Goal: Check status: Check status

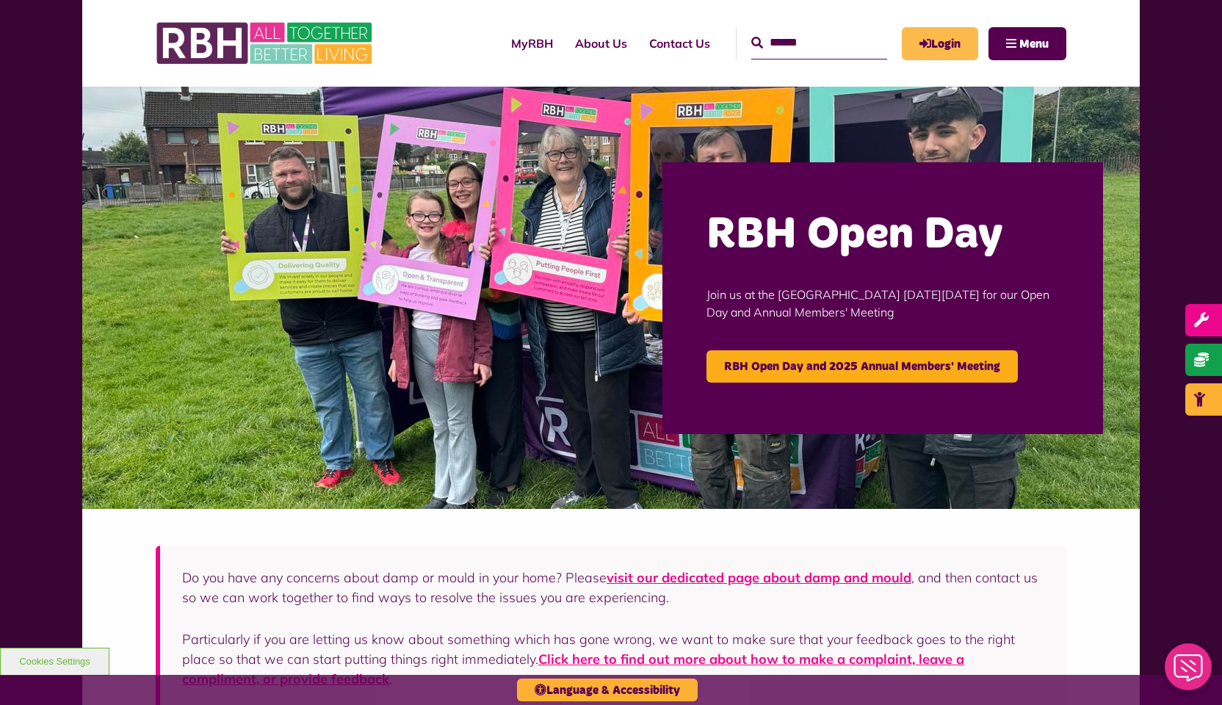
click at [959, 43] on link "Login" at bounding box center [940, 43] width 76 height 33
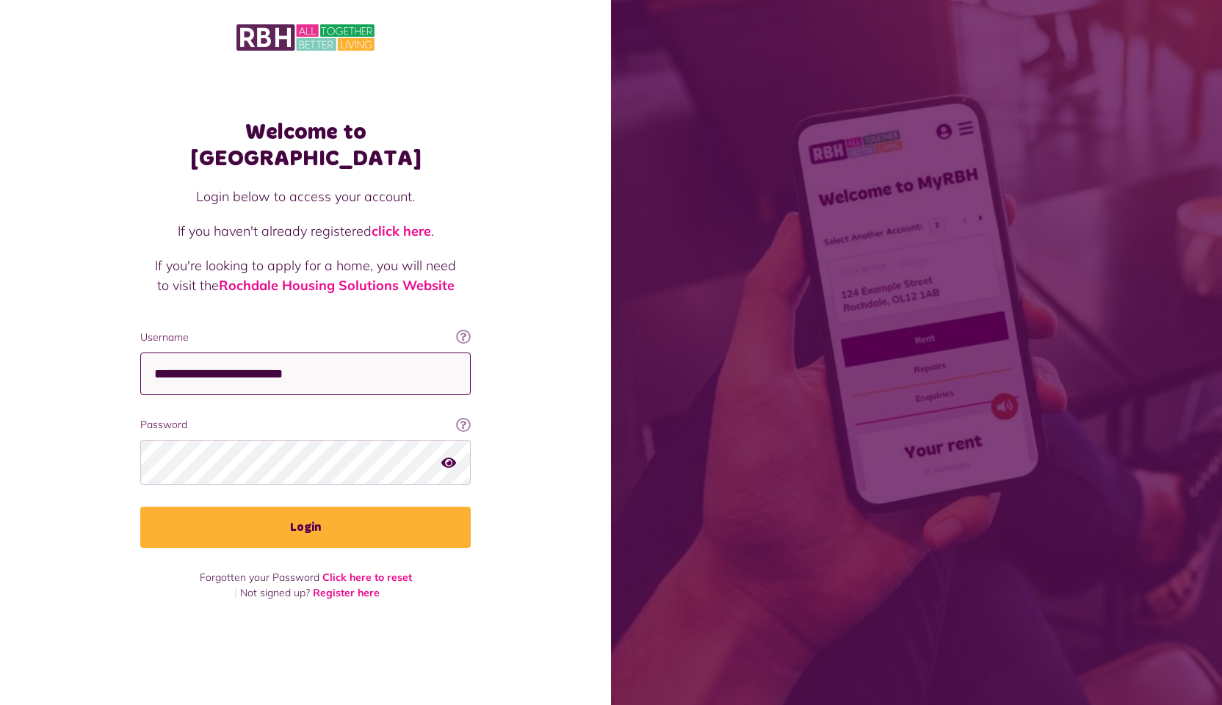
type input "**********"
click at [306, 515] on button "Login" at bounding box center [305, 527] width 330 height 41
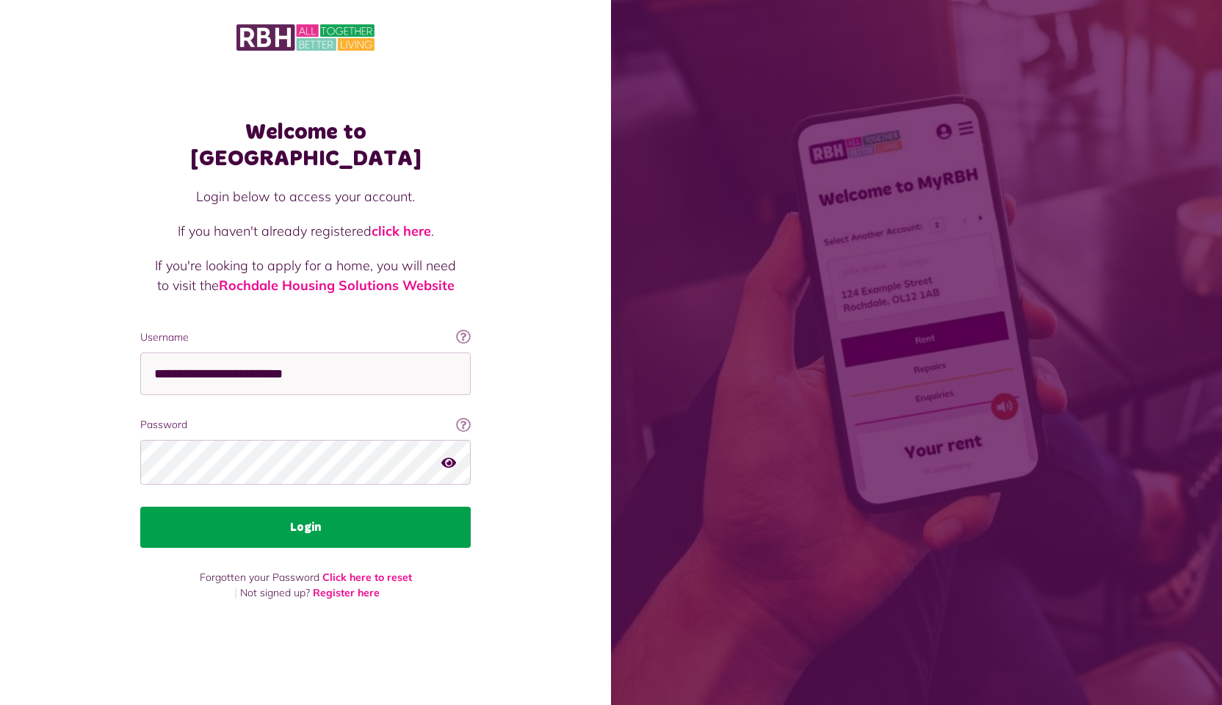
click at [439, 521] on button "Login" at bounding box center [305, 527] width 330 height 41
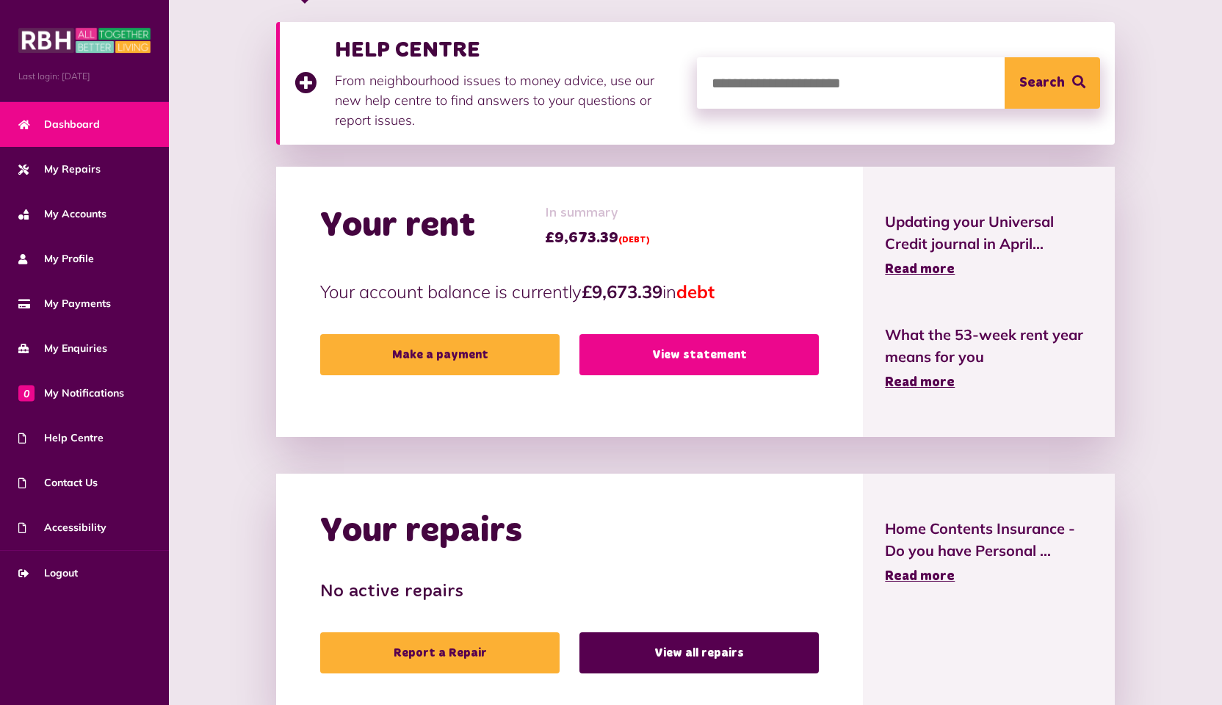
scroll to position [310, 0]
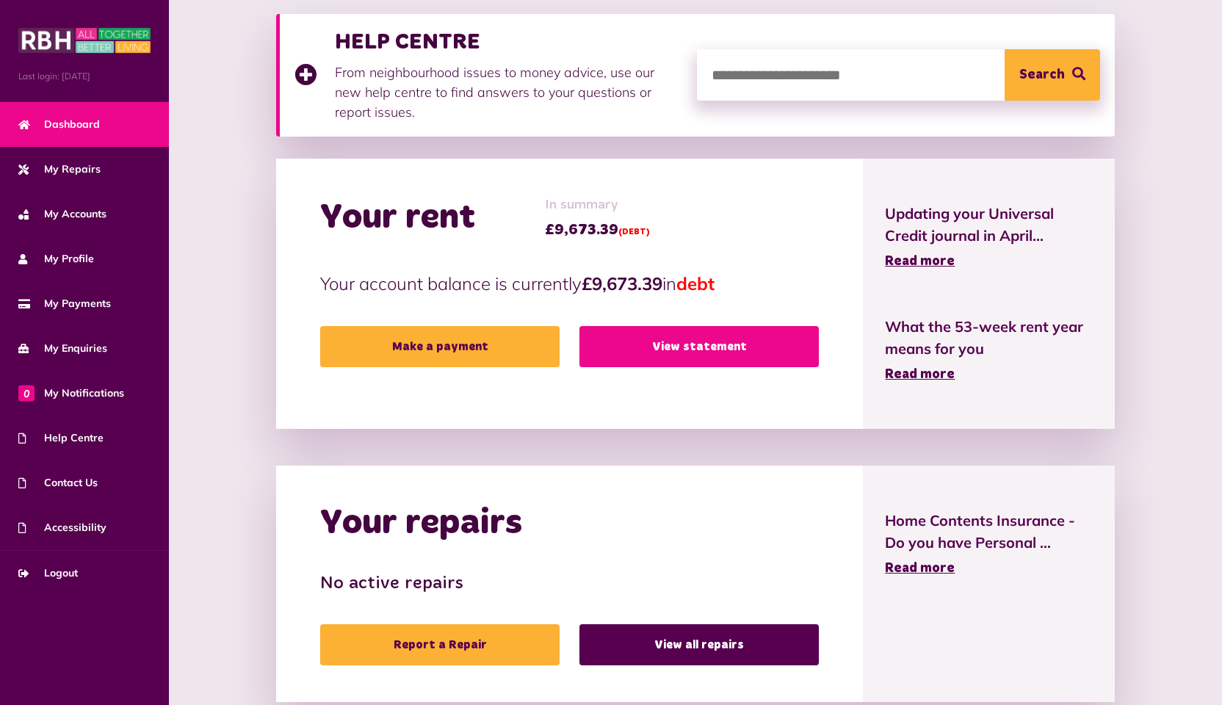
click at [744, 364] on link "View statement" at bounding box center [698, 346] width 239 height 41
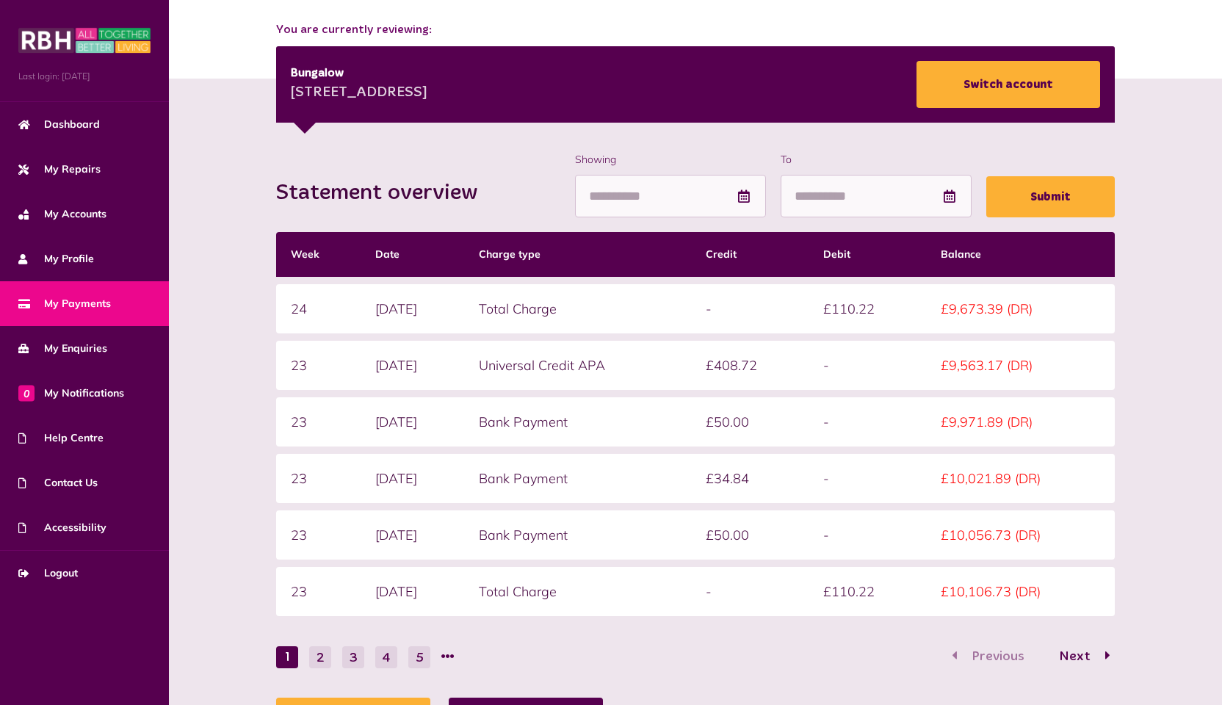
scroll to position [257, 0]
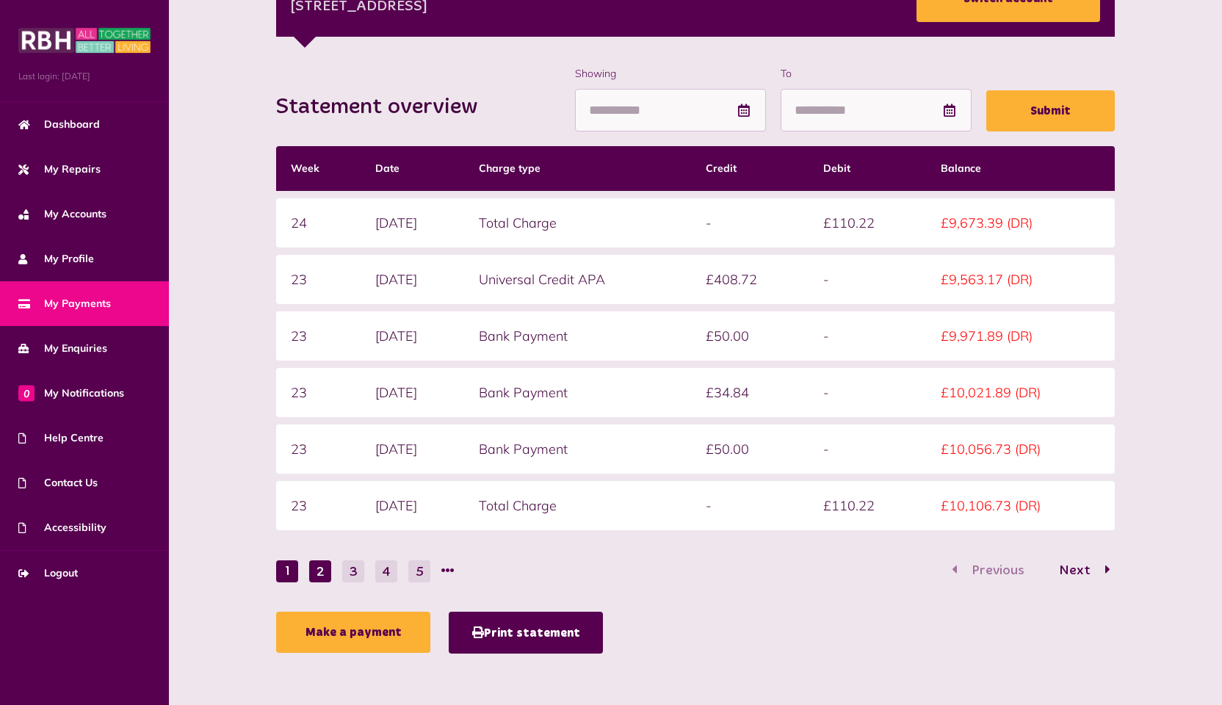
click at [326, 565] on button "2" at bounding box center [320, 571] width 22 height 22
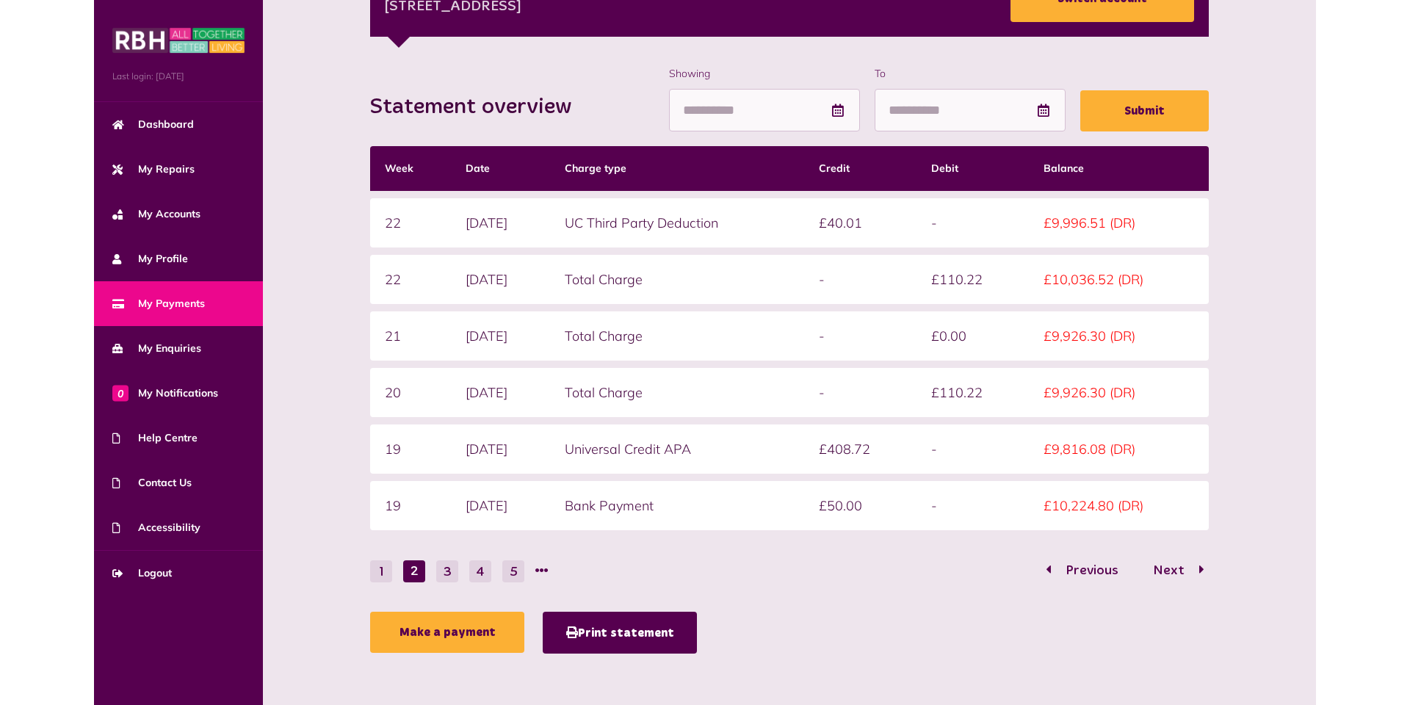
scroll to position [229, 0]
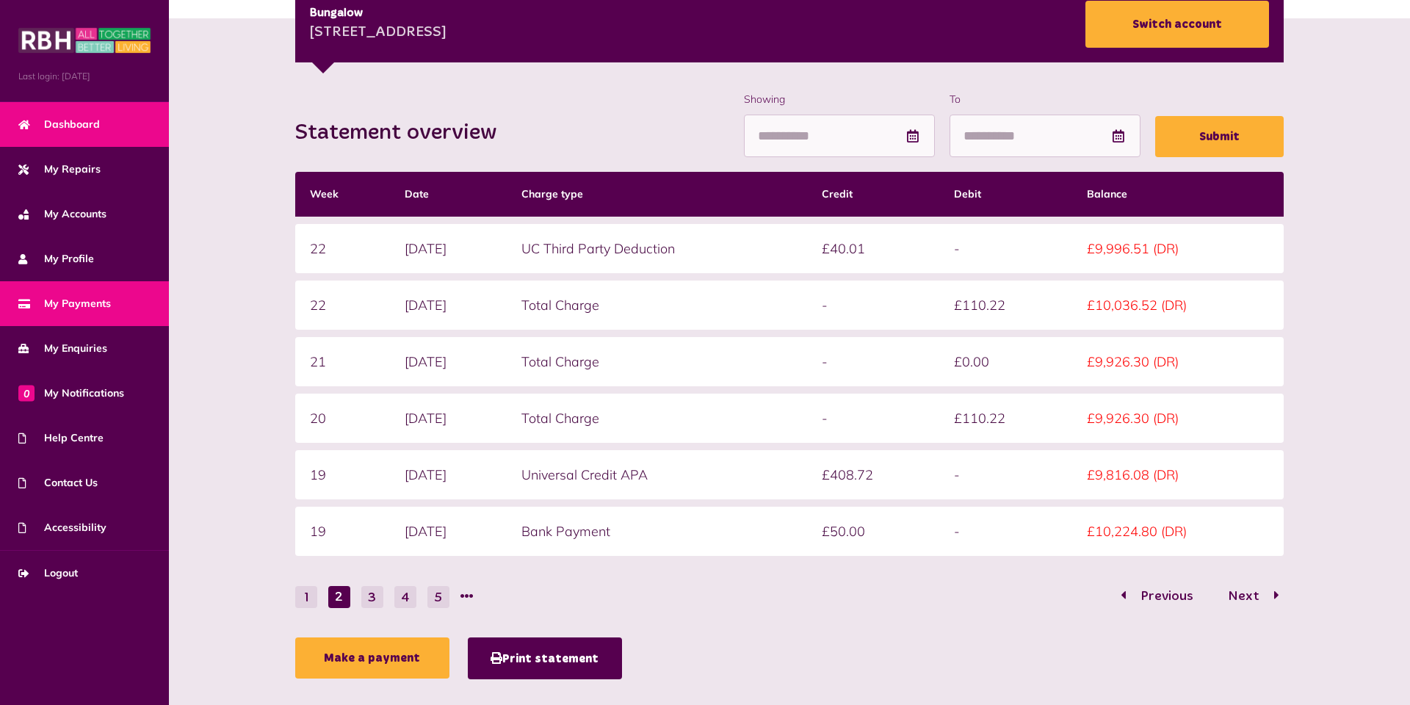
click at [102, 130] on link "Dashboard" at bounding box center [84, 124] width 169 height 45
